Goal: Transaction & Acquisition: Purchase product/service

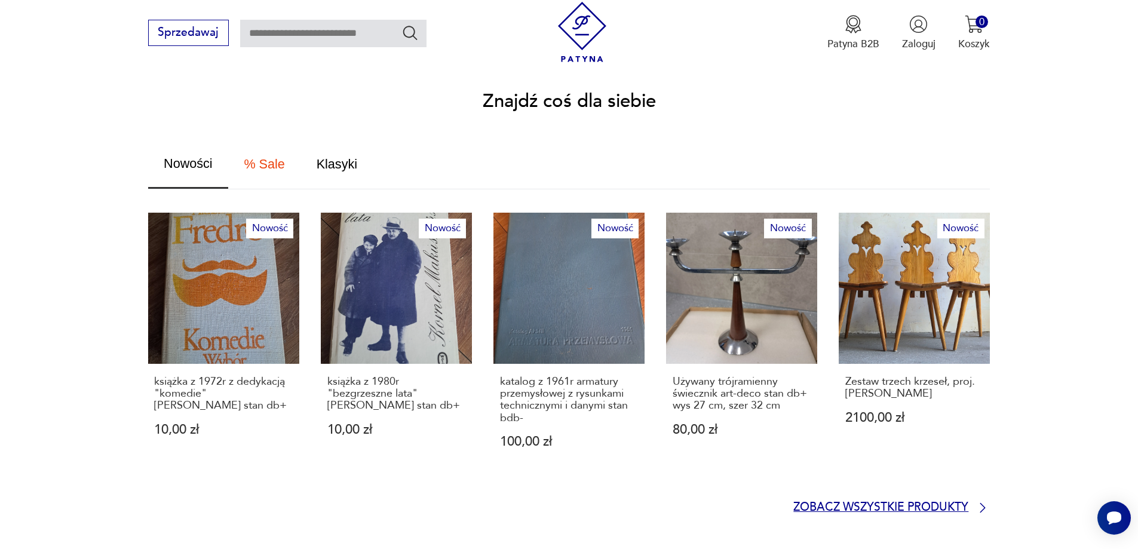
scroll to position [717, 0]
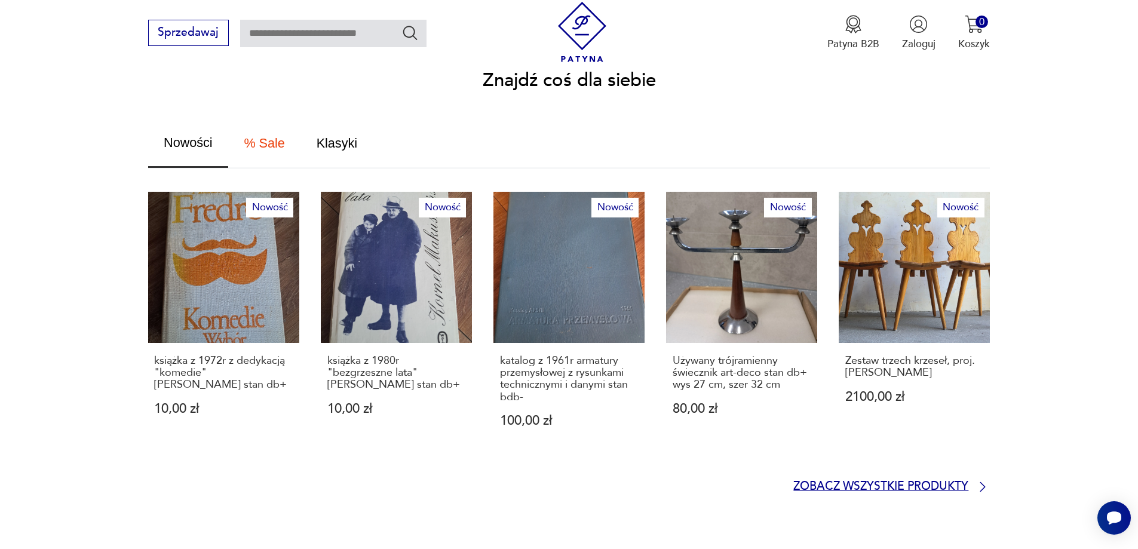
click at [920, 482] on p "Zobacz wszystkie produkty" at bounding box center [881, 487] width 175 height 10
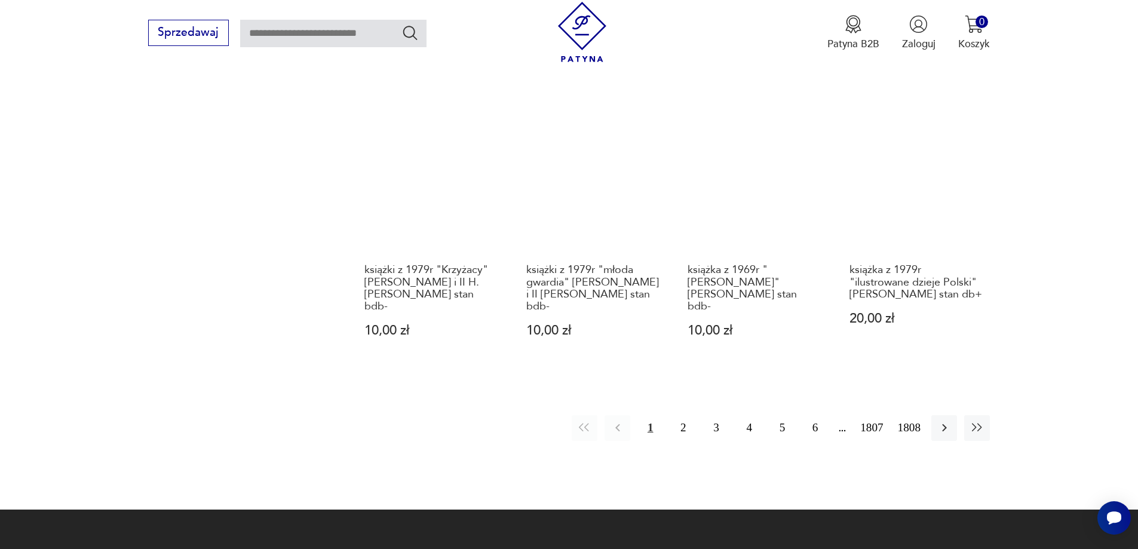
scroll to position [1158, 0]
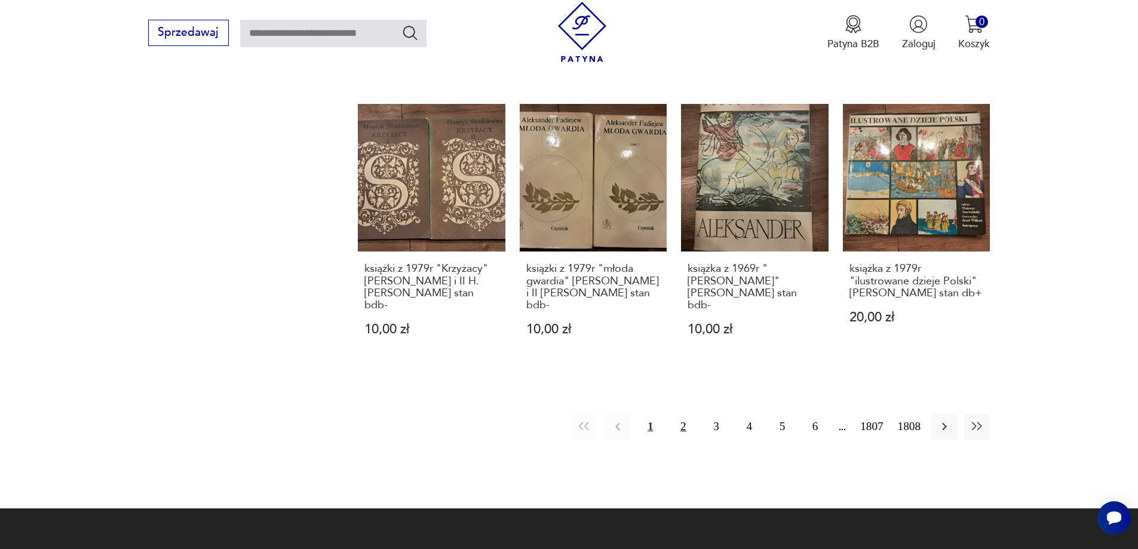
click at [691, 414] on button "2" at bounding box center [683, 427] width 26 height 26
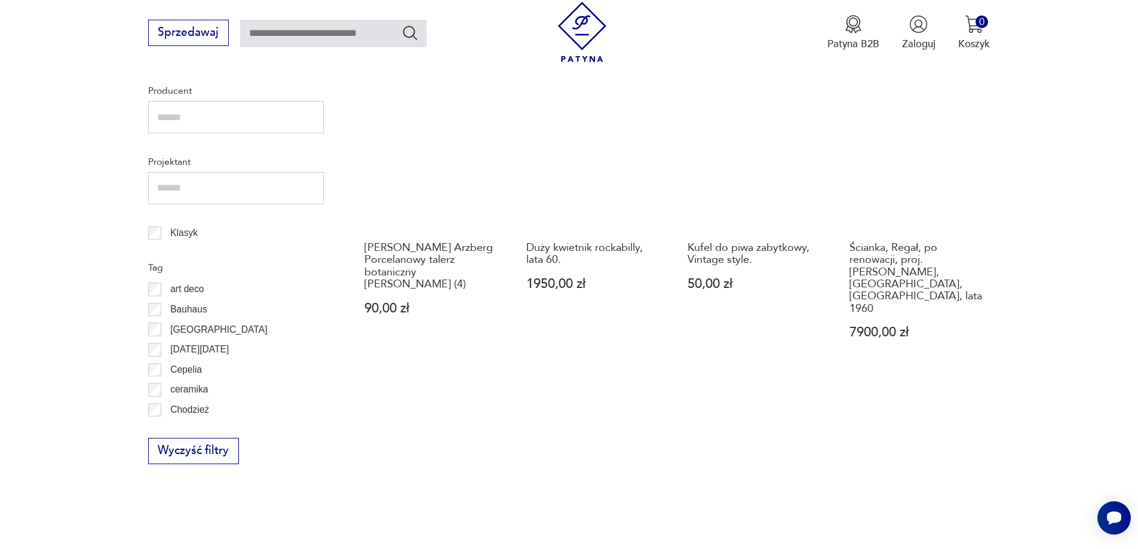
scroll to position [681, 0]
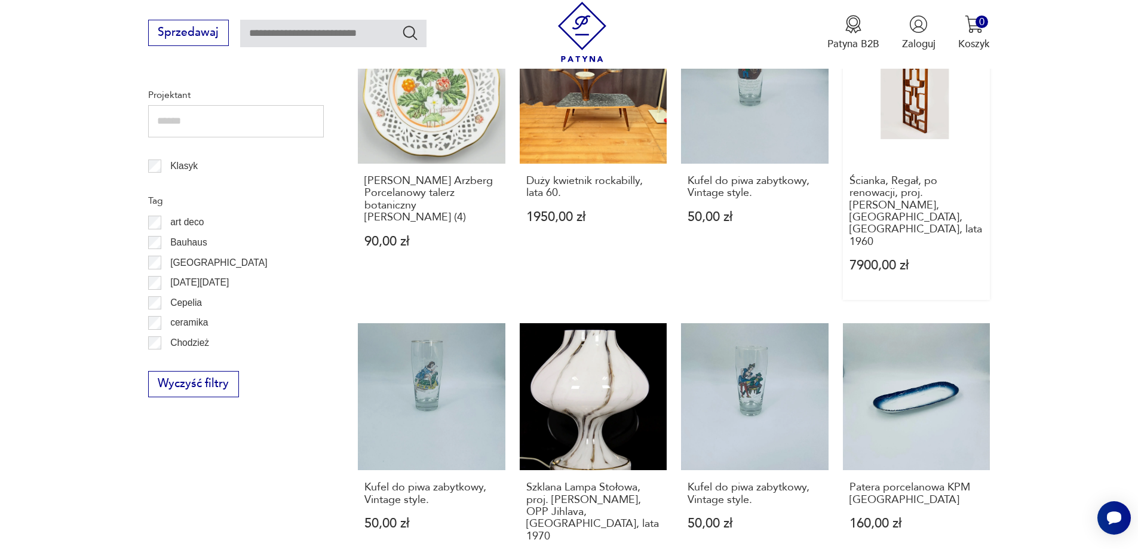
click at [929, 115] on link "Ścianka, Regał, po renowacji, proj. [PERSON_NAME], [GEOGRAPHIC_DATA], [GEOGRAPH…" at bounding box center [917, 158] width 148 height 284
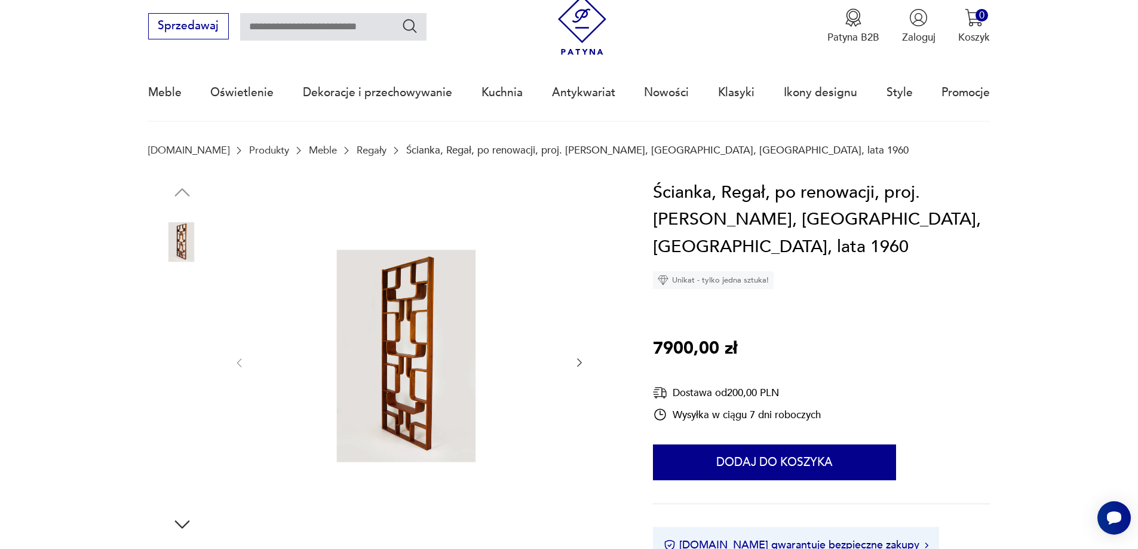
scroll to position [60, 0]
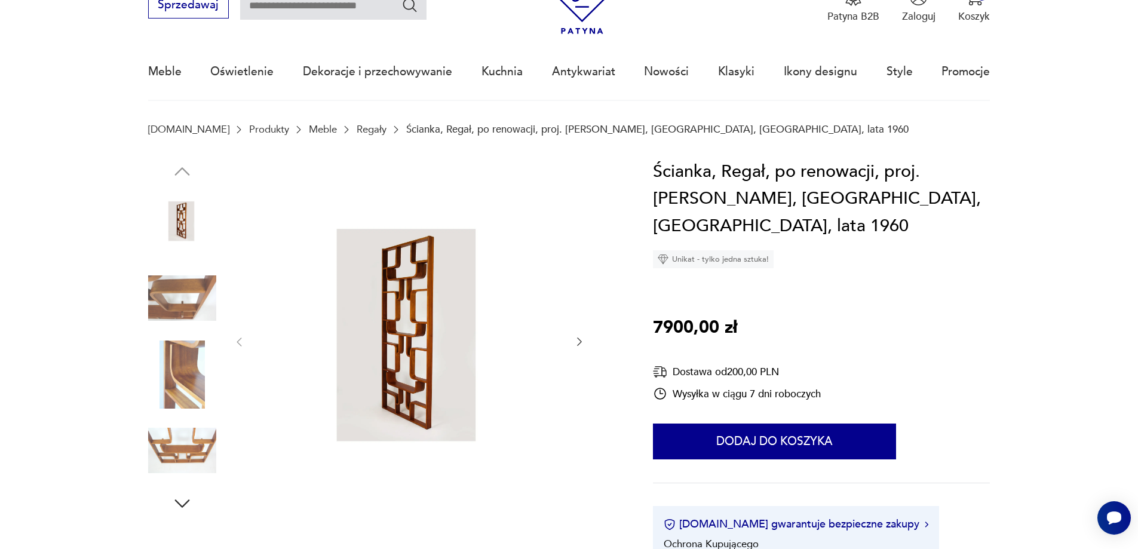
click at [204, 289] on img at bounding box center [182, 298] width 68 height 68
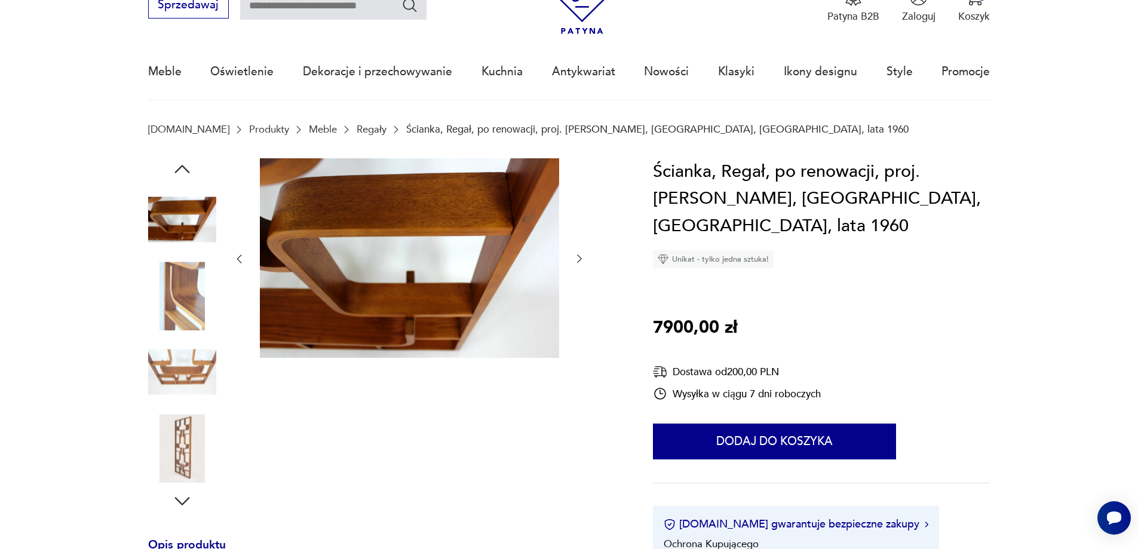
click at [191, 376] on img at bounding box center [182, 372] width 68 height 68
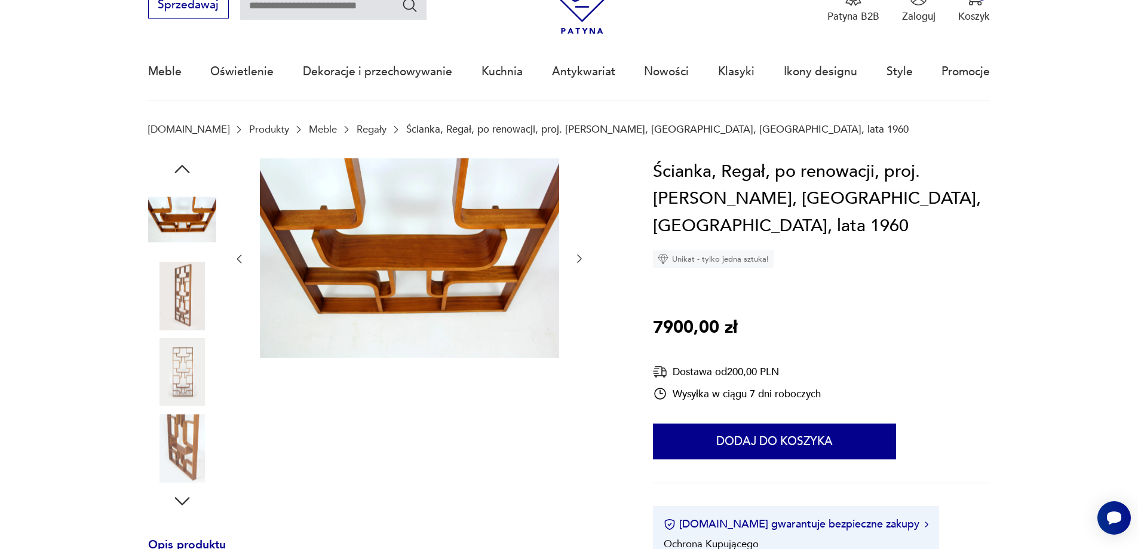
click at [188, 434] on img at bounding box center [182, 448] width 68 height 68
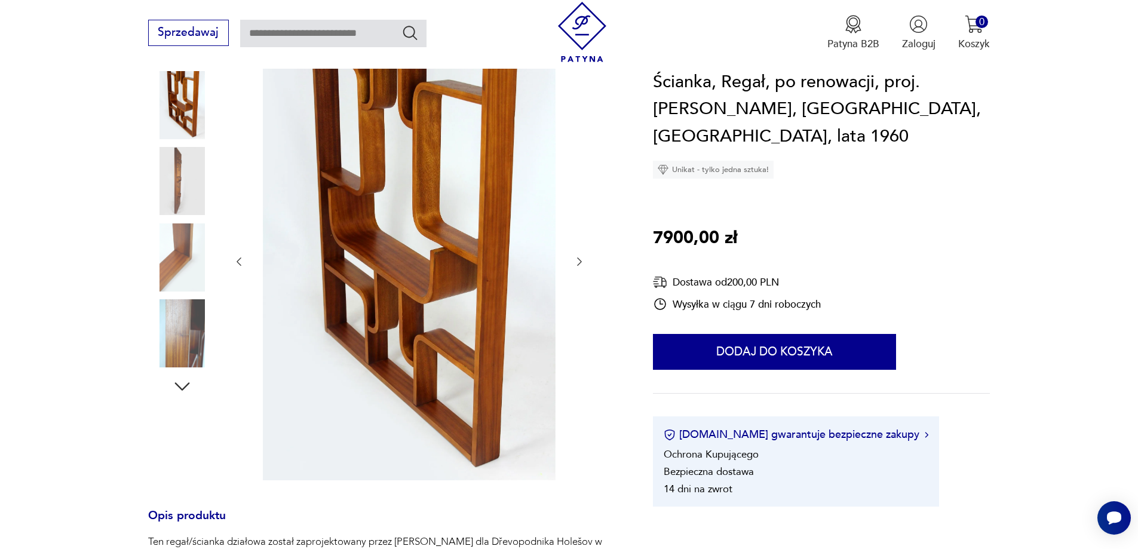
scroll to position [179, 0]
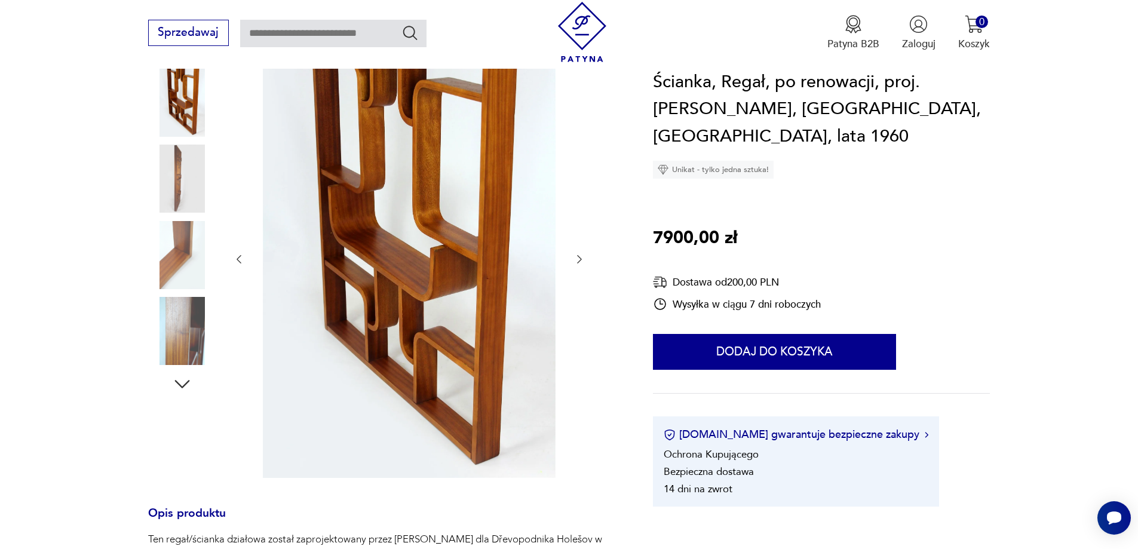
click at [181, 386] on icon "button" at bounding box center [181, 384] width 15 height 8
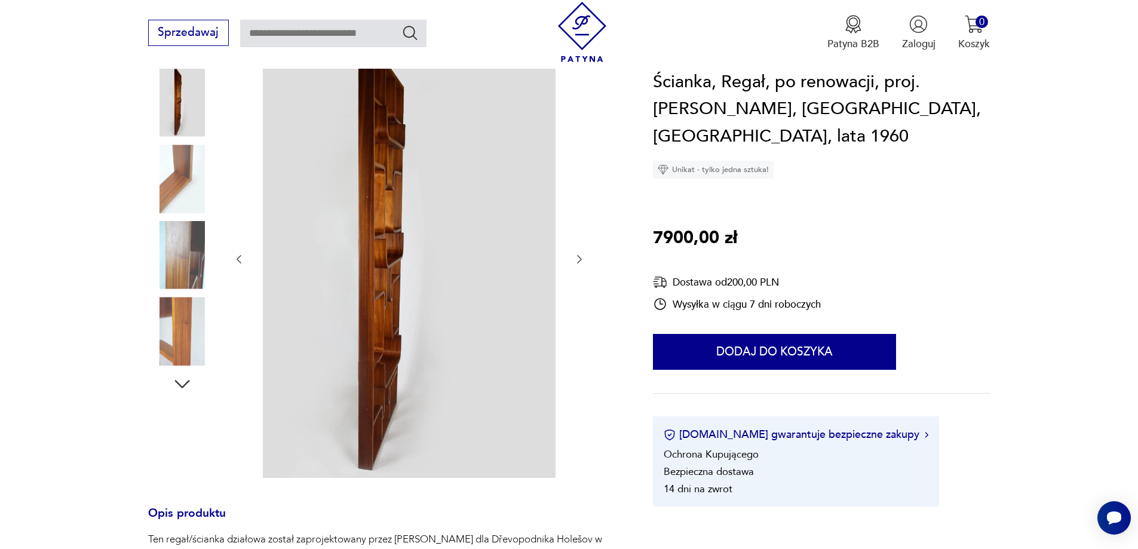
click at [185, 264] on img at bounding box center [182, 255] width 68 height 68
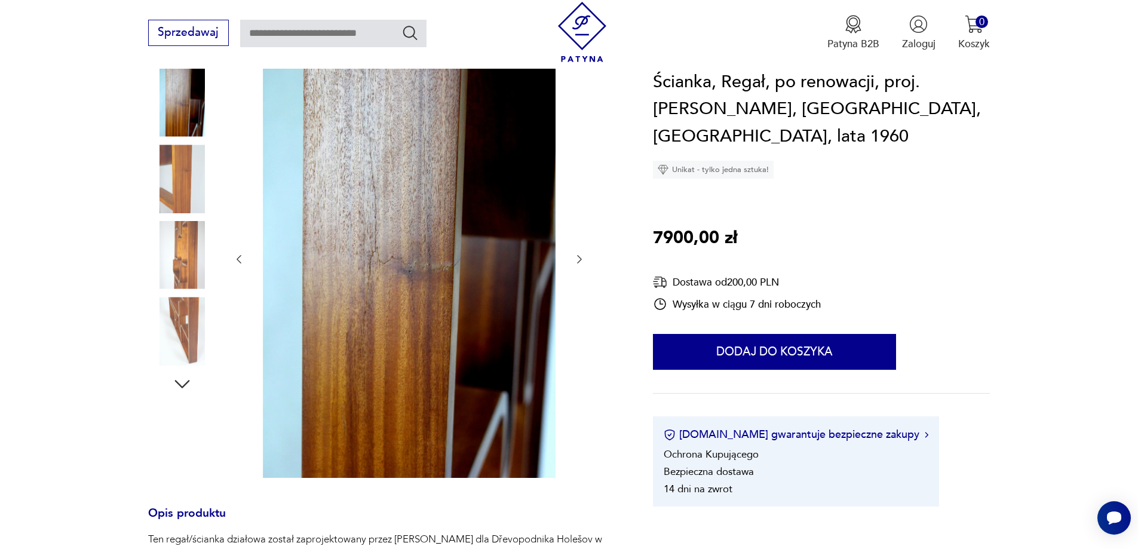
click at [167, 161] on img at bounding box center [182, 179] width 68 height 68
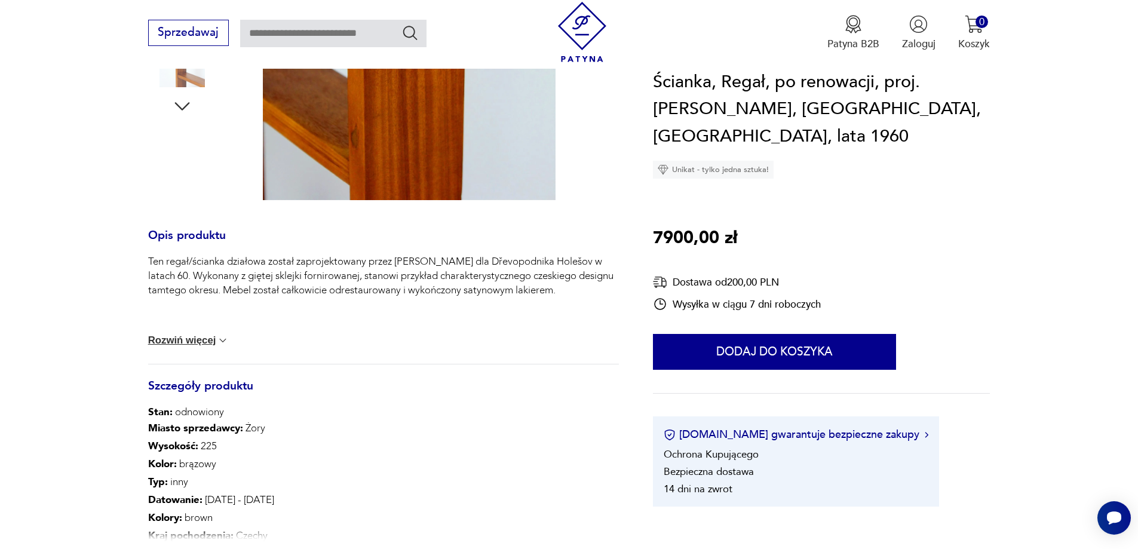
scroll to position [478, 0]
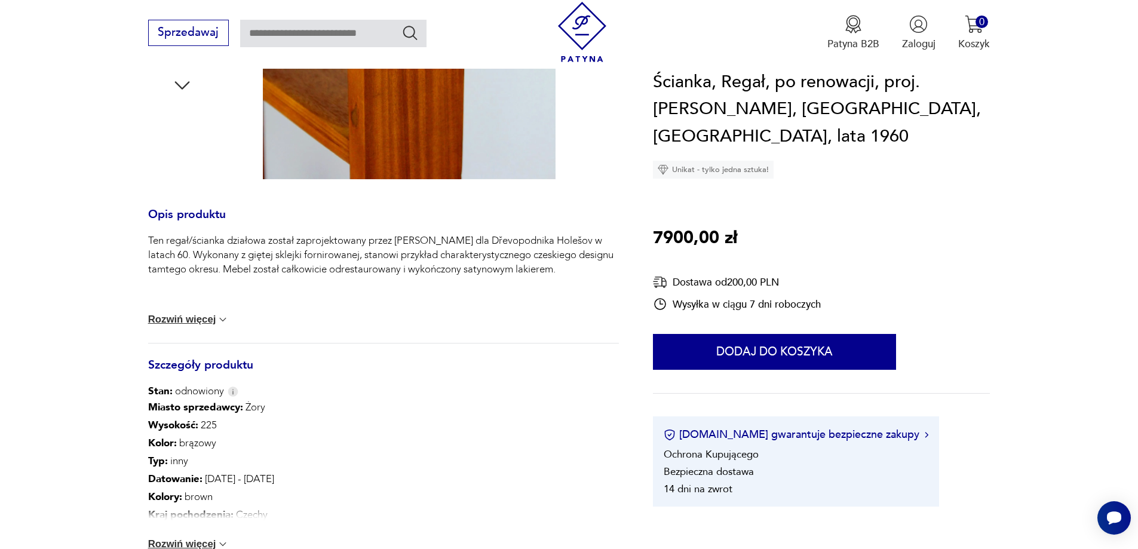
click at [188, 321] on button "Rozwiń więcej" at bounding box center [188, 320] width 81 height 12
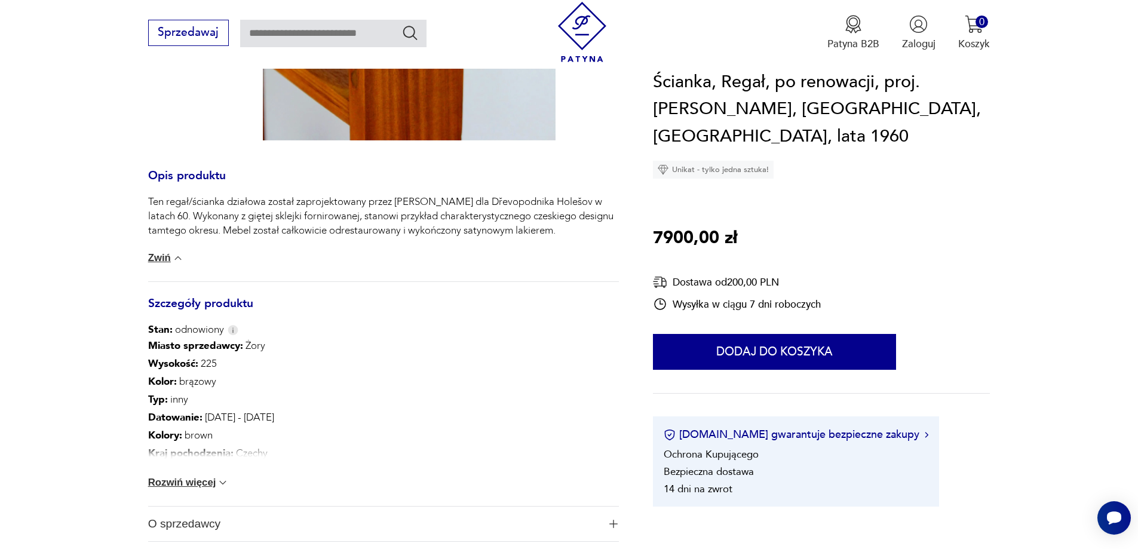
scroll to position [538, 0]
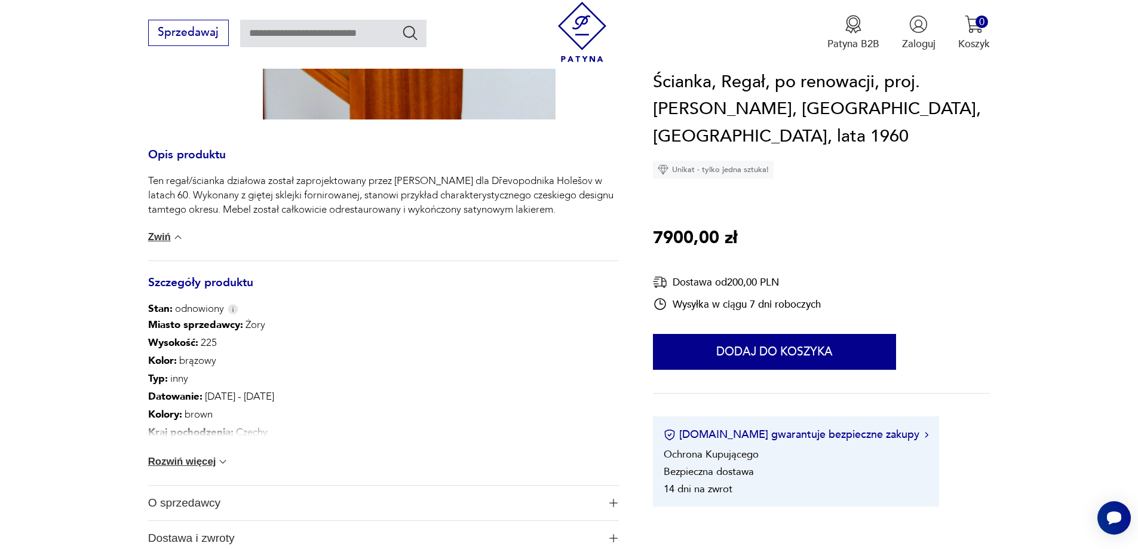
click at [201, 460] on button "Rozwiń więcej" at bounding box center [188, 462] width 81 height 12
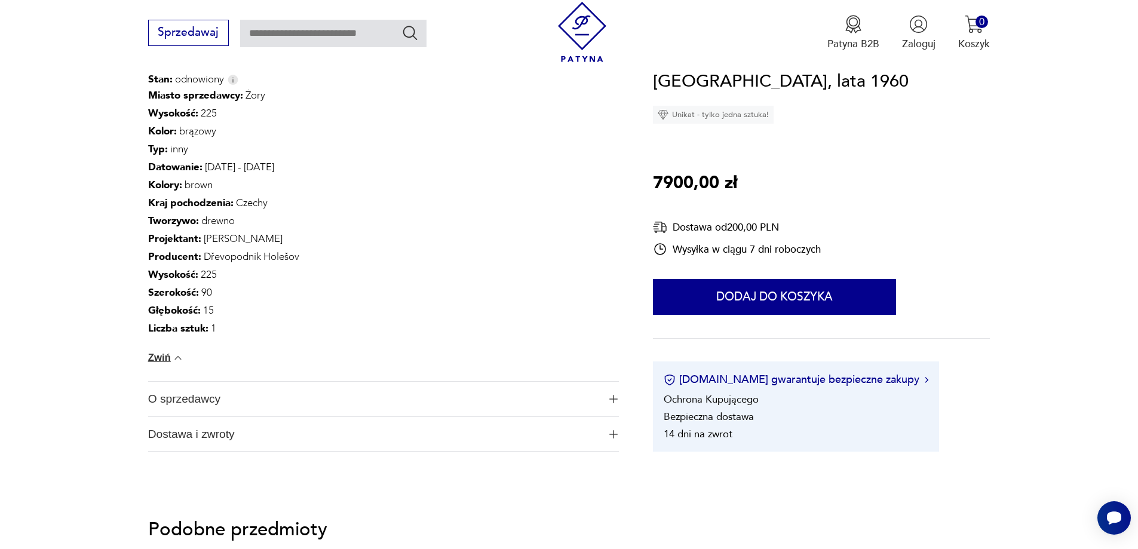
scroll to position [837, 0]
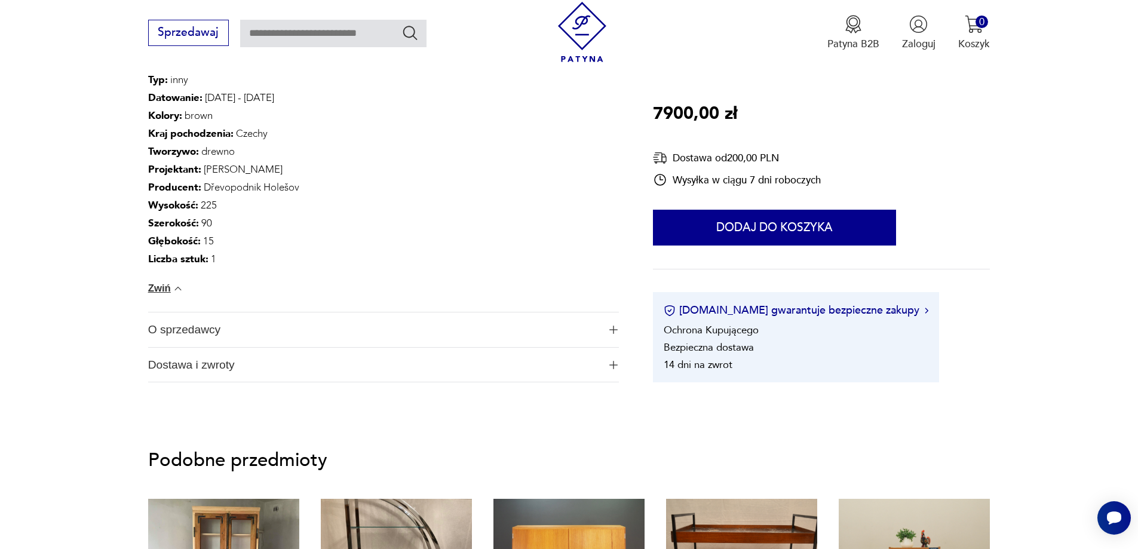
click at [218, 327] on span "O sprzedawcy" at bounding box center [373, 330] width 451 height 35
